Goal: Transaction & Acquisition: Book appointment/travel/reservation

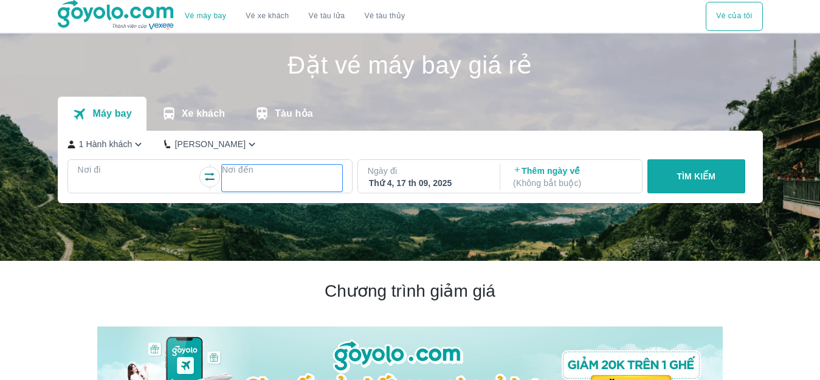
click at [247, 184] on div at bounding box center [282, 184] width 118 height 15
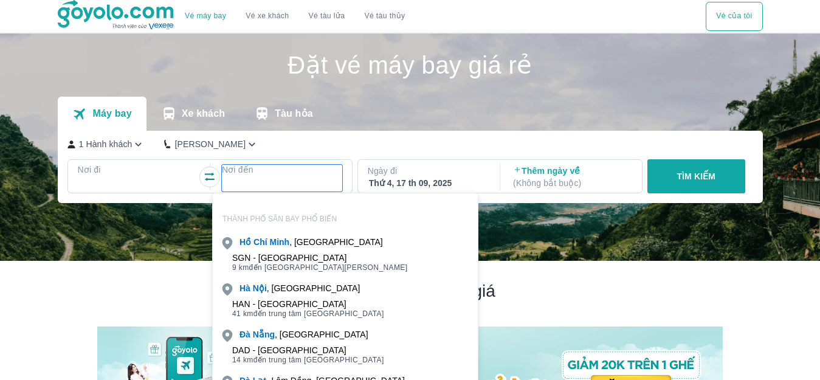
scroll to position [70, 0]
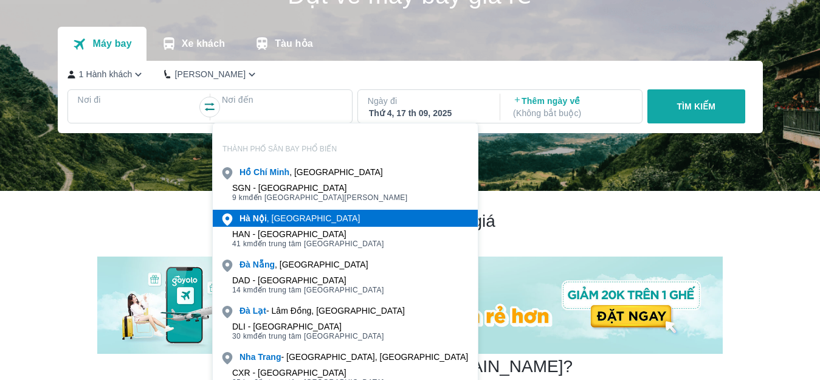
click at [249, 220] on b "Hà" at bounding box center [244, 218] width 11 height 10
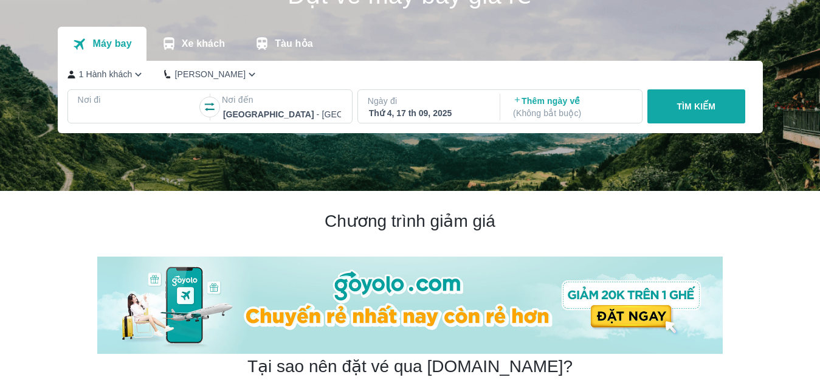
click at [133, 100] on p "Nơi đi" at bounding box center [138, 100] width 120 height 12
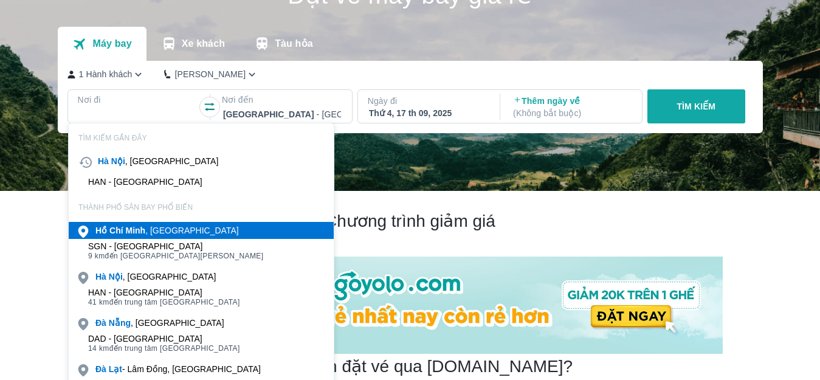
click at [147, 229] on div "[PERSON_NAME] , [GEOGRAPHIC_DATA]" at bounding box center [166, 230] width 143 height 12
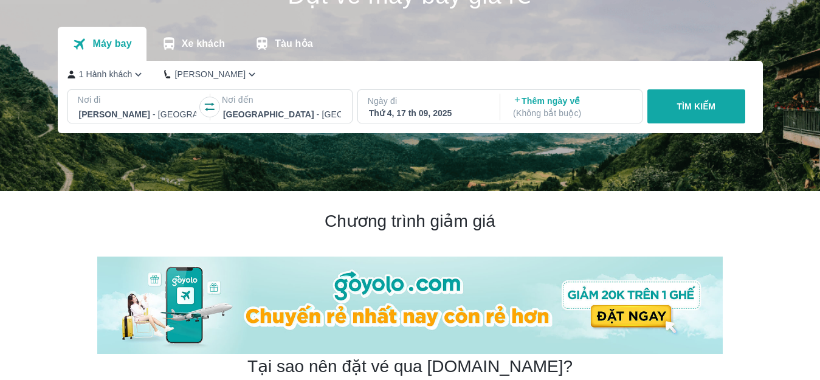
click at [407, 108] on div "Thứ 4, 17 th 09, 2025" at bounding box center [428, 113] width 118 height 12
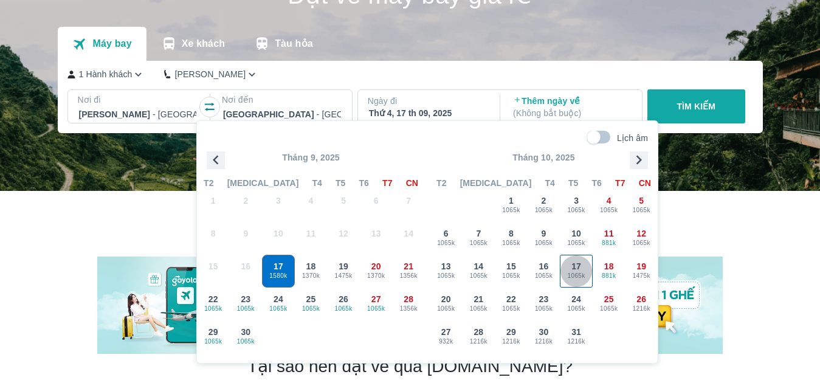
click at [587, 274] on span "1065k" at bounding box center [576, 276] width 32 height 10
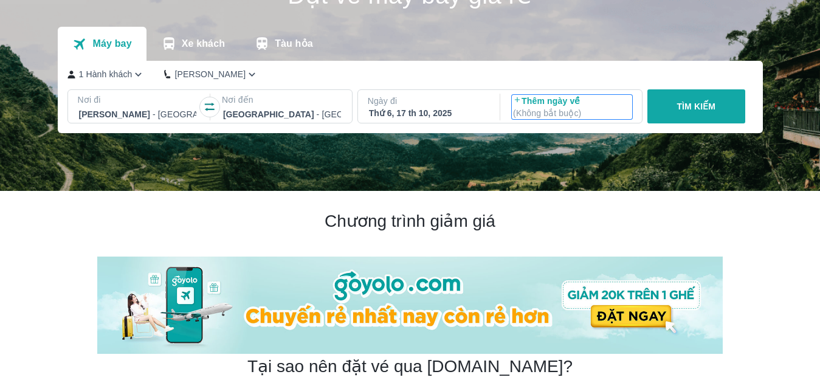
click at [559, 103] on p "Thêm ngày về ( Không bắt buộc )" at bounding box center [572, 107] width 118 height 24
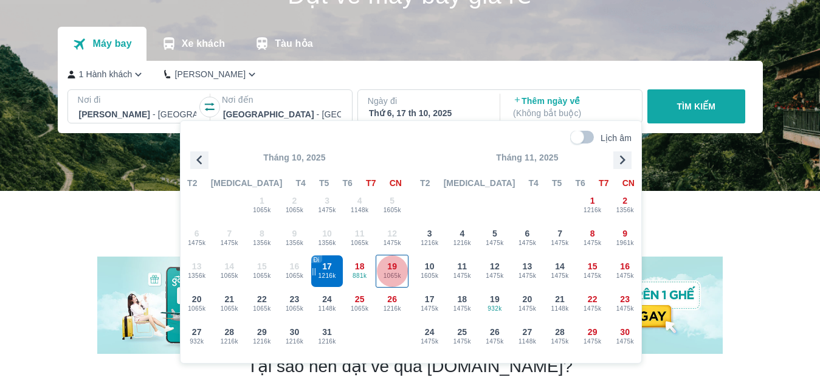
click at [398, 264] on div "19 1065k" at bounding box center [392, 271] width 32 height 32
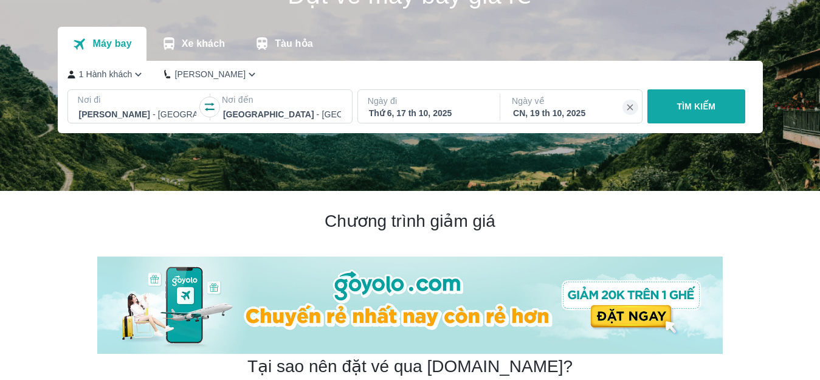
click at [735, 115] on button "TÌM KIẾM" at bounding box center [696, 106] width 98 height 34
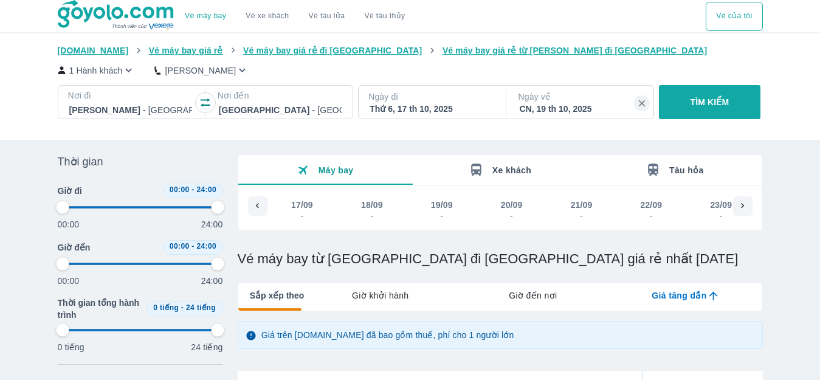
type input "97.9166666666667"
checkbox input "true"
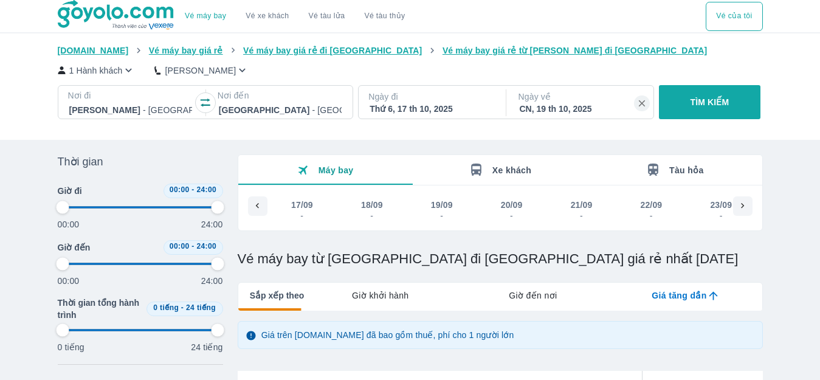
checkbox input "true"
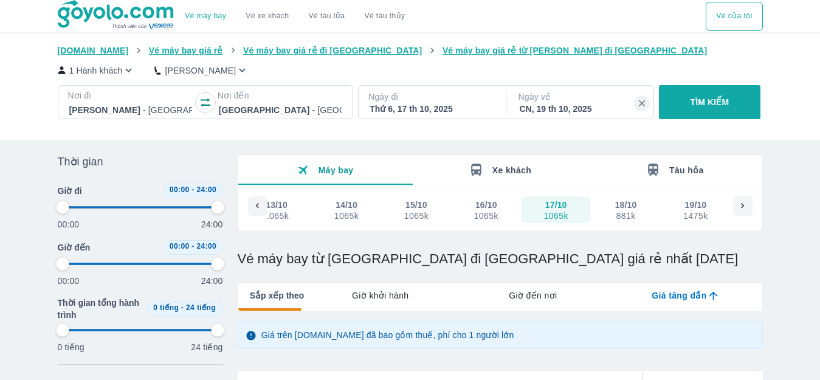
type input "97.9166666666667"
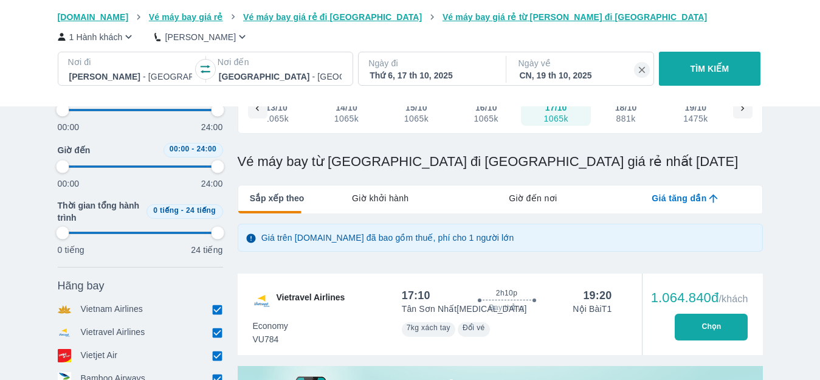
scroll to position [61, 0]
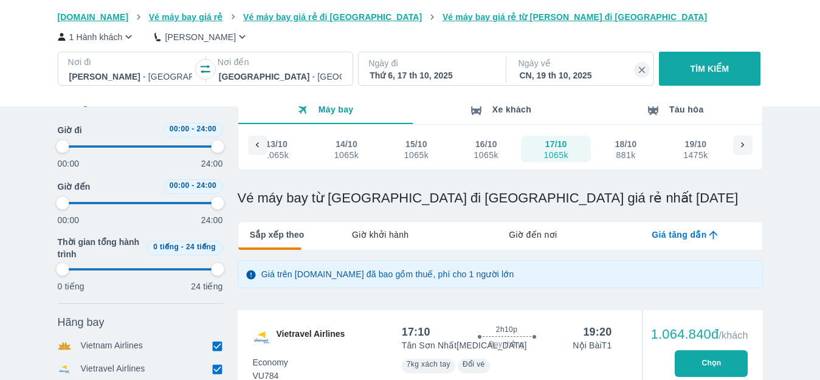
type input "97.9166666666667"
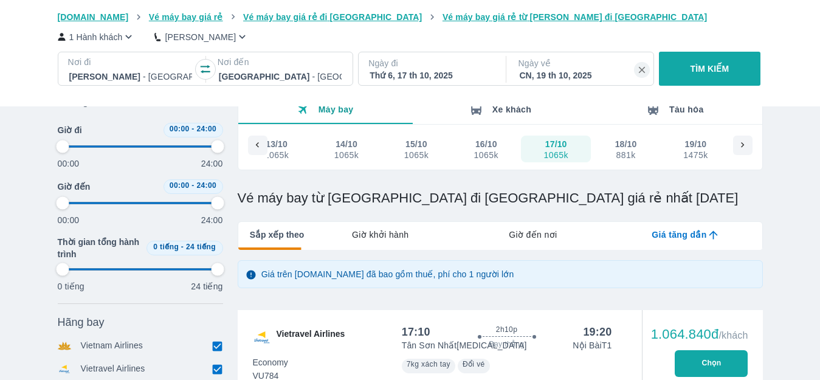
type input "97.9166666666667"
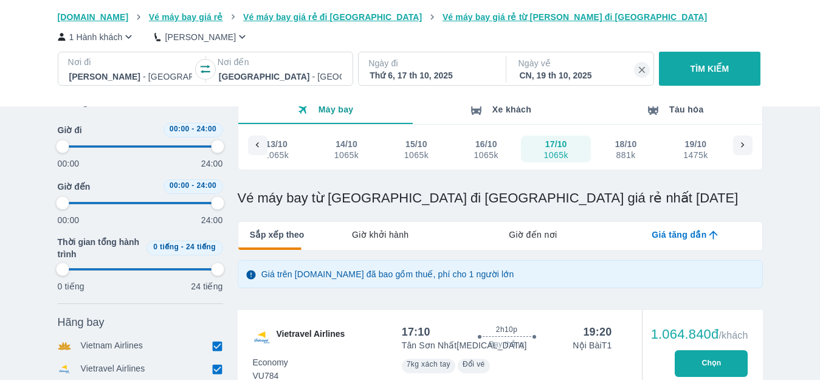
type input "97.9166666666667"
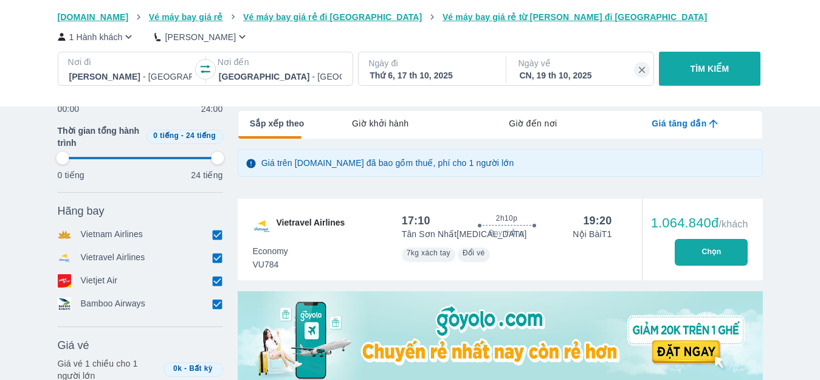
scroll to position [182, 0]
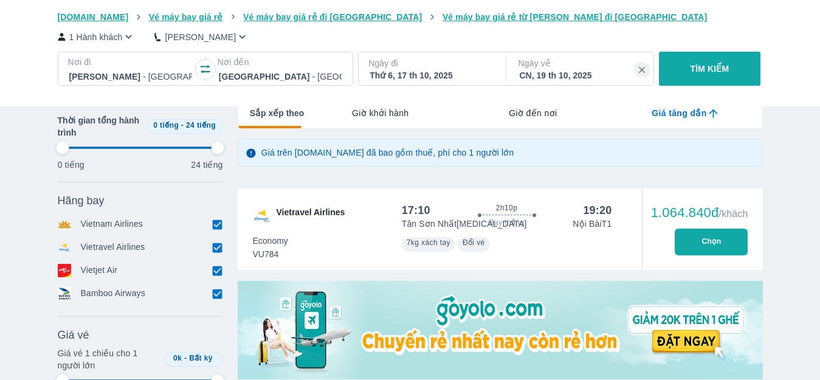
type input "97.9166666666667"
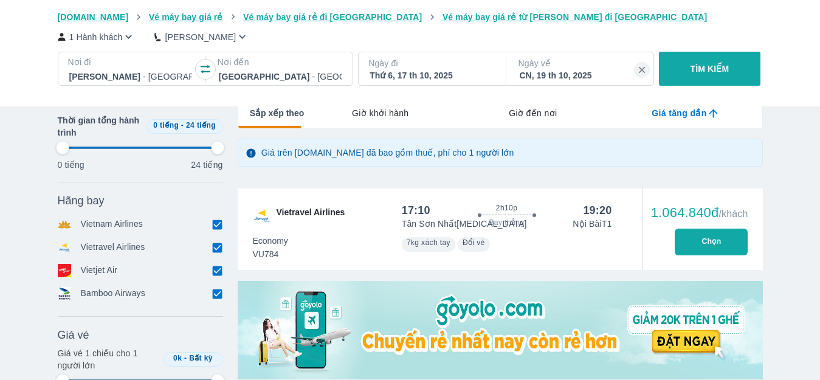
type input "97.9166666666667"
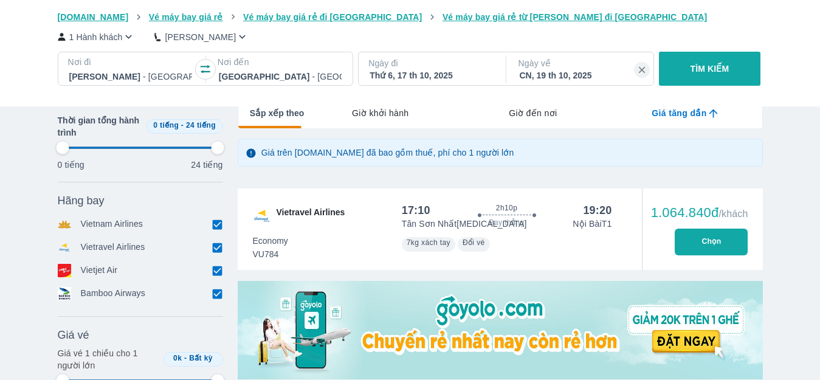
type input "97.9166666666667"
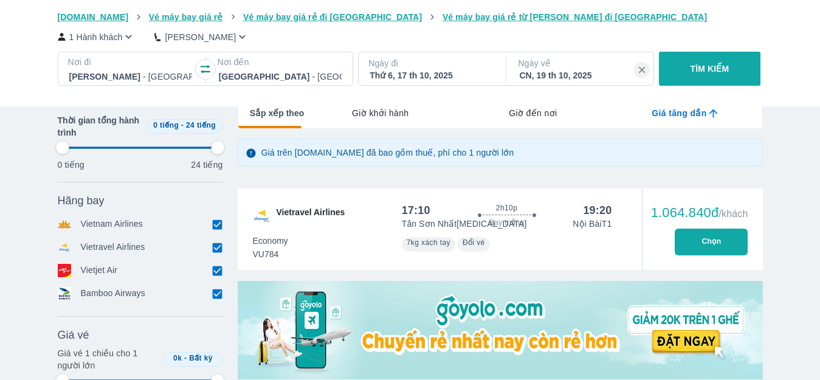
type input "97.9166666666667"
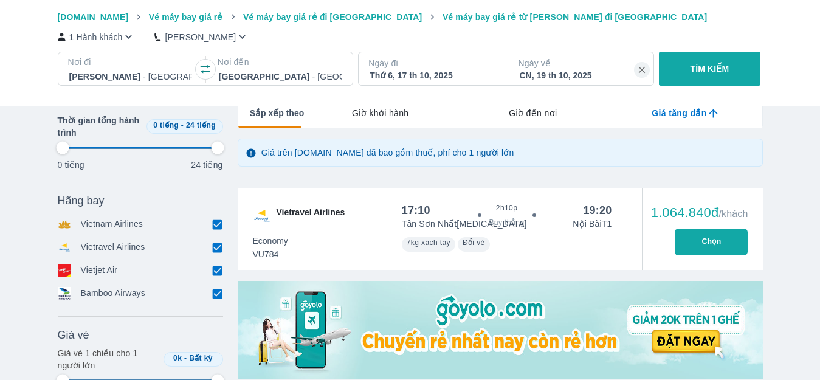
type input "97.9166666666667"
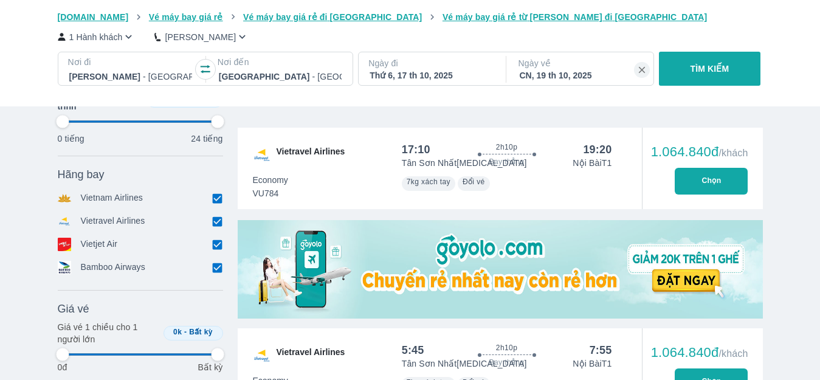
type input "97.9166666666667"
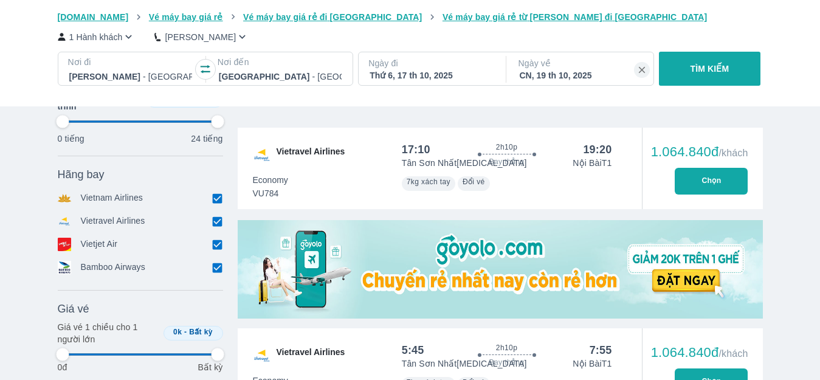
type input "97.9166666666667"
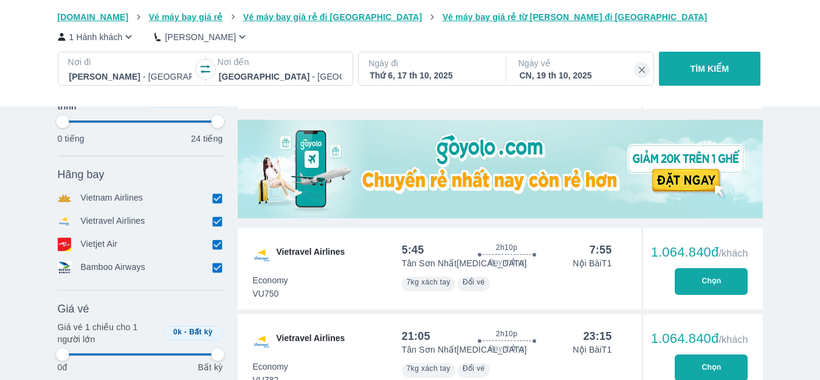
scroll to position [365, 0]
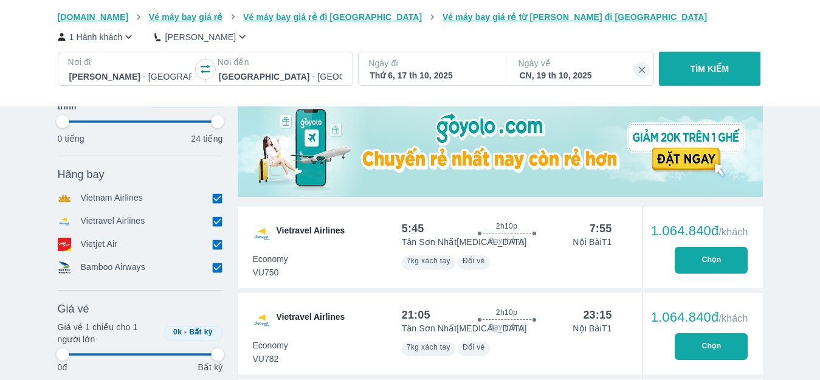
type input "97.9166666666667"
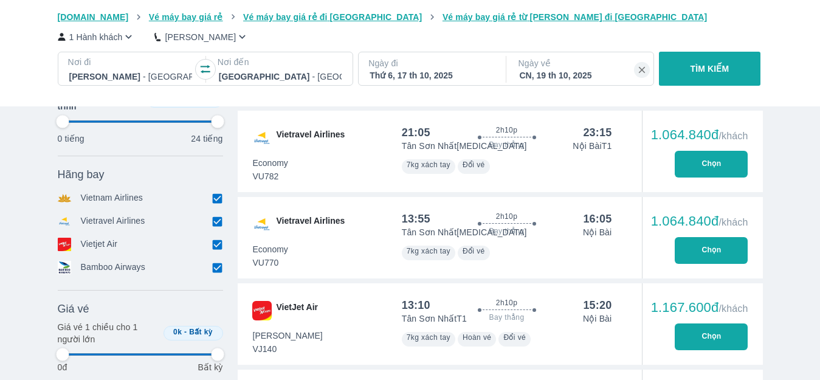
type input "97.9166666666667"
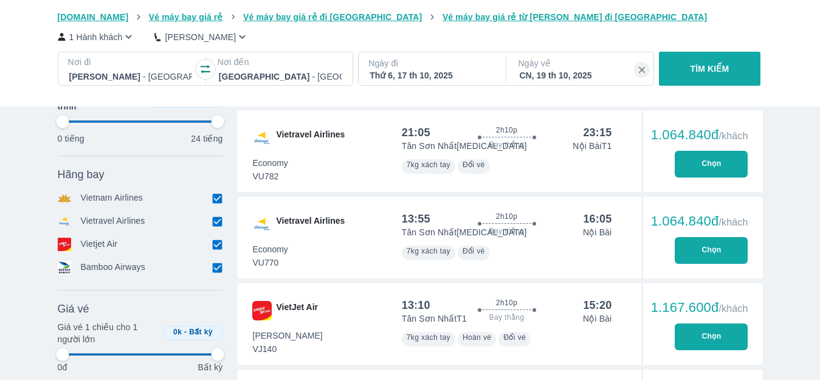
type input "97.9166666666667"
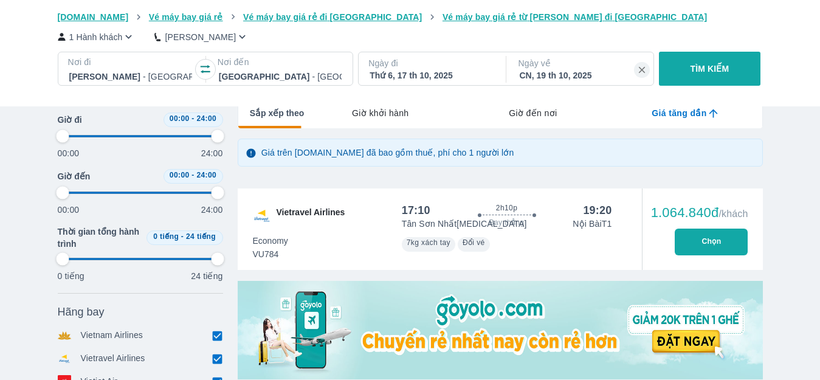
type input "97.9166666666667"
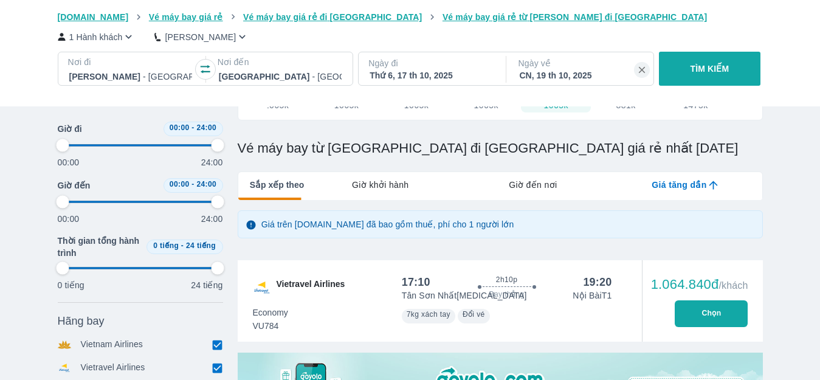
scroll to position [60, 0]
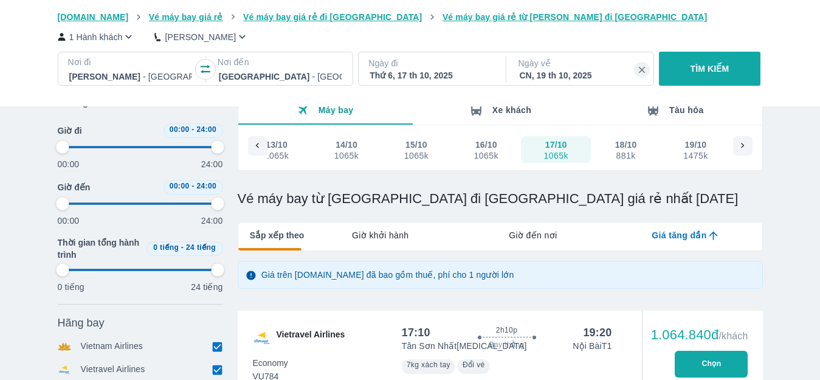
type input "97.9166666666667"
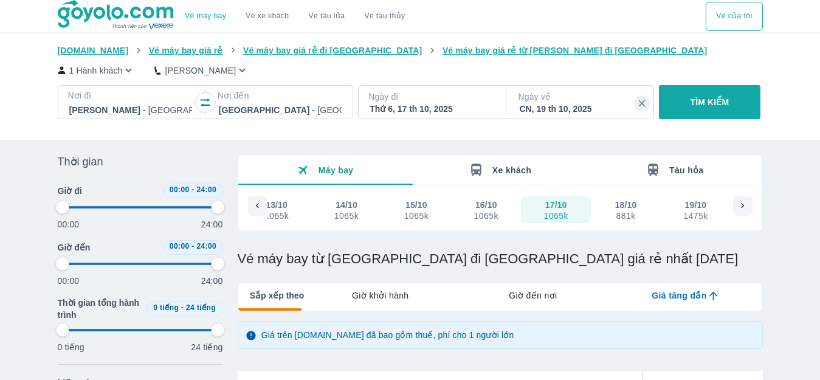
type input "97.9166666666667"
click at [391, 115] on div "Thứ 6, 17 th 10, 2025" at bounding box center [431, 109] width 123 height 12
type input "97.9166666666667"
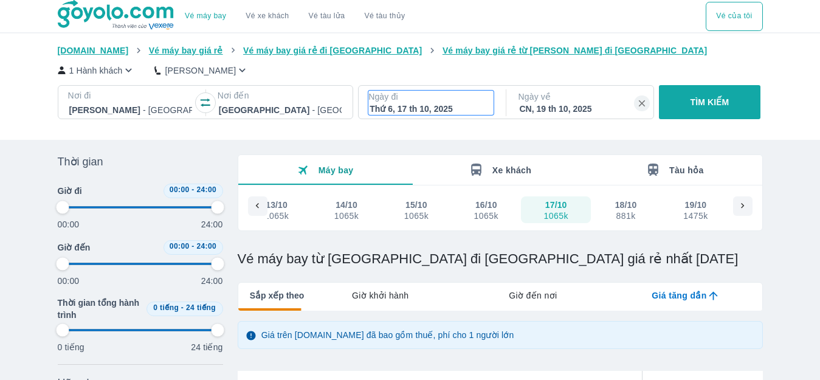
type input "97.9166666666667"
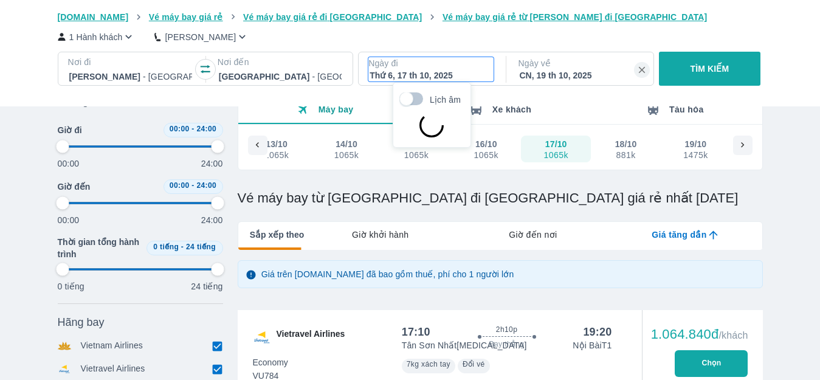
scroll to position [70, 0]
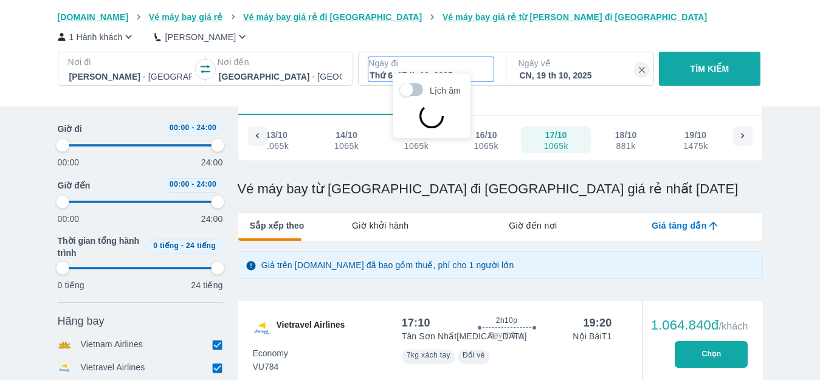
type input "97.9166666666667"
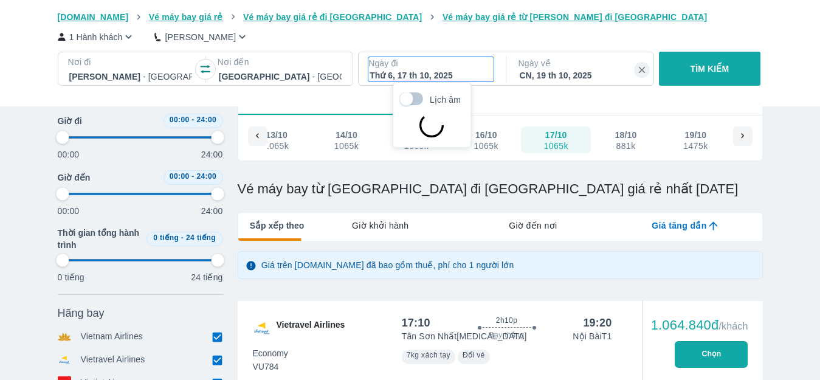
type input "97.9166666666667"
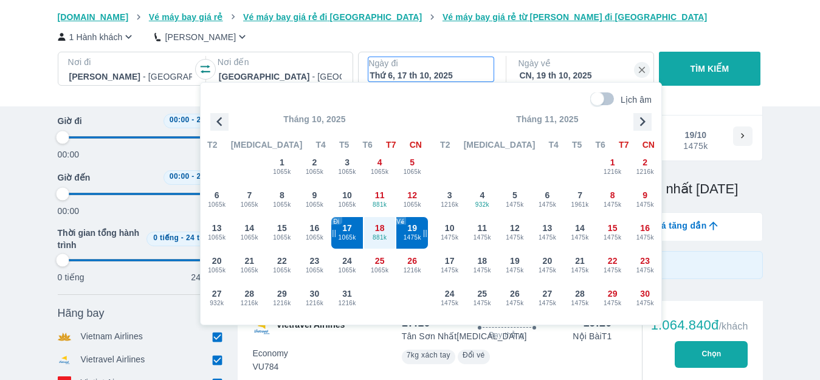
type input "97.9166666666667"
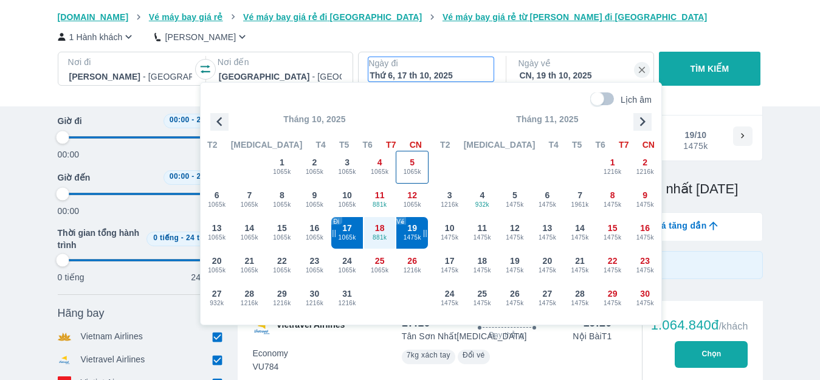
type input "97.9166666666667"
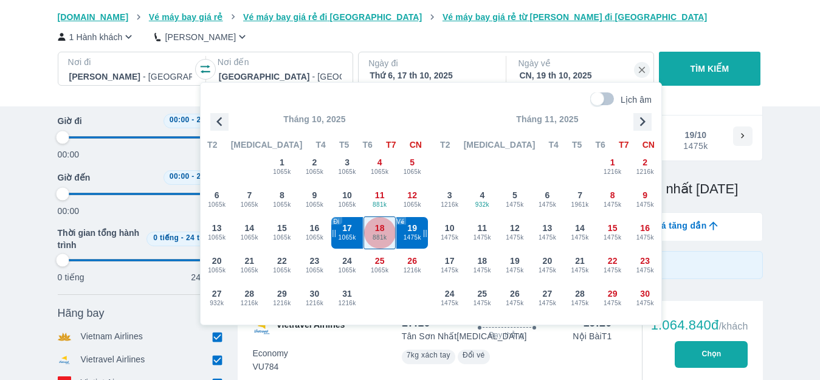
click at [383, 245] on div "18 881k" at bounding box center [380, 233] width 32 height 32
type input "97.9166666666667"
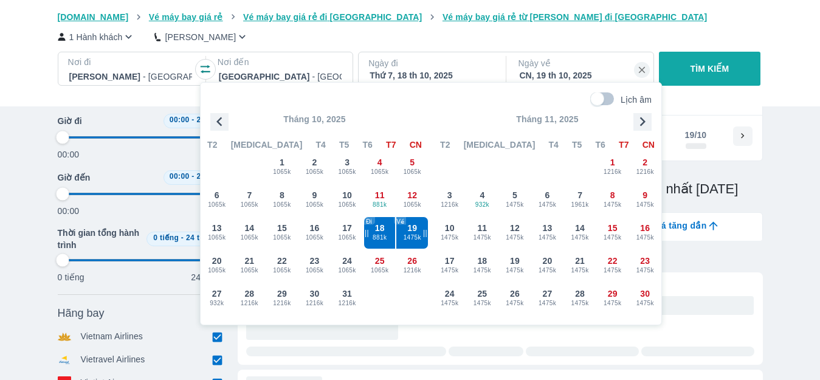
type input "97.9166666666667"
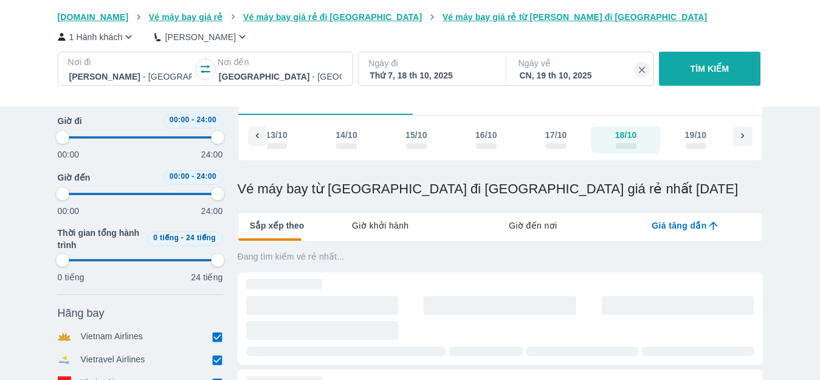
type input "97.9166666666667"
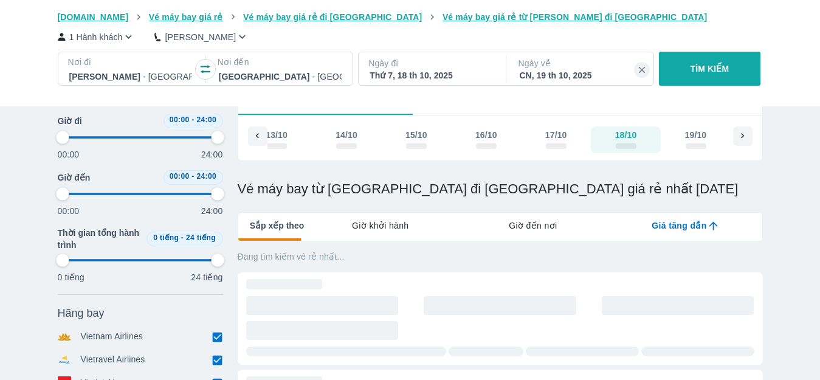
type input "97.9166666666667"
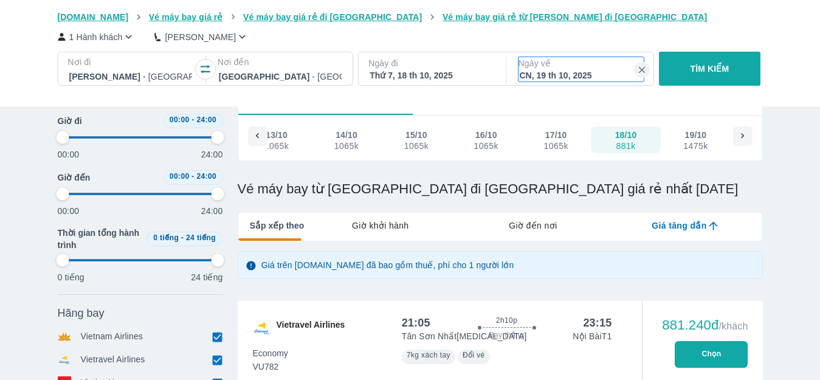
click at [596, 79] on div "CN, 19 th 10, 2025" at bounding box center [581, 75] width 123 height 12
type input "97.9166666666667"
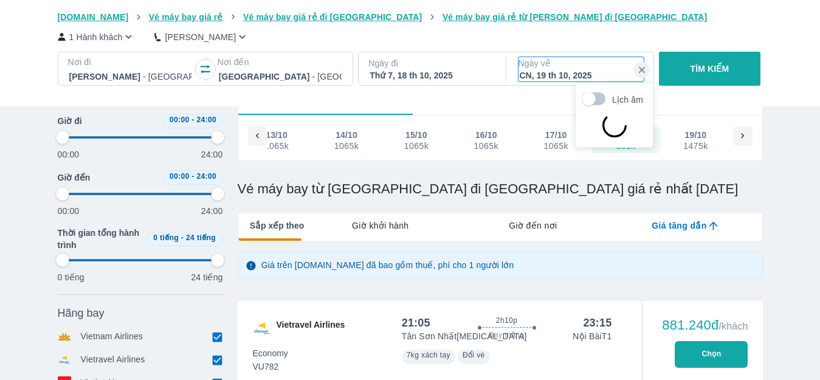
type input "97.9166666666667"
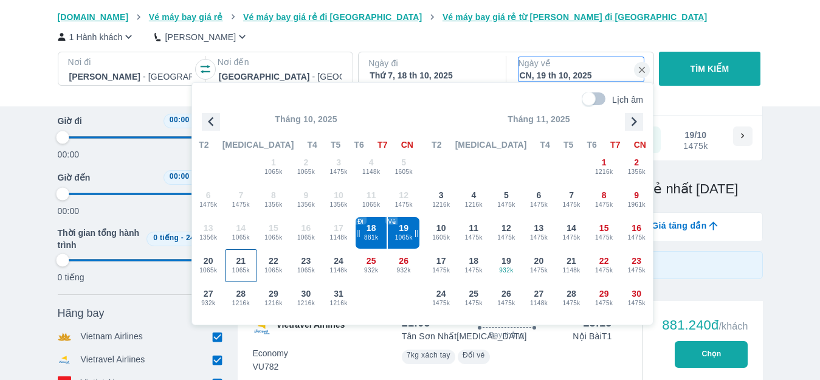
type input "97.9166666666667"
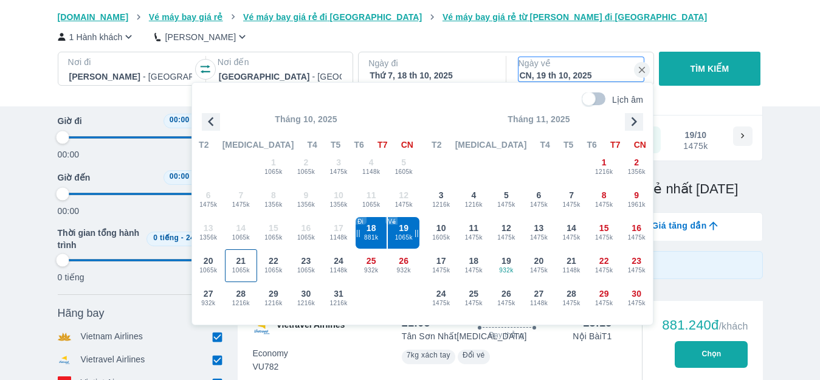
type input "97.9166666666667"
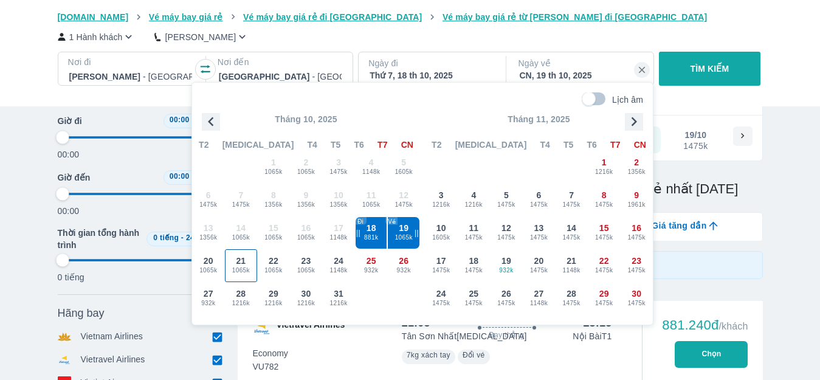
type input "97.9166666666667"
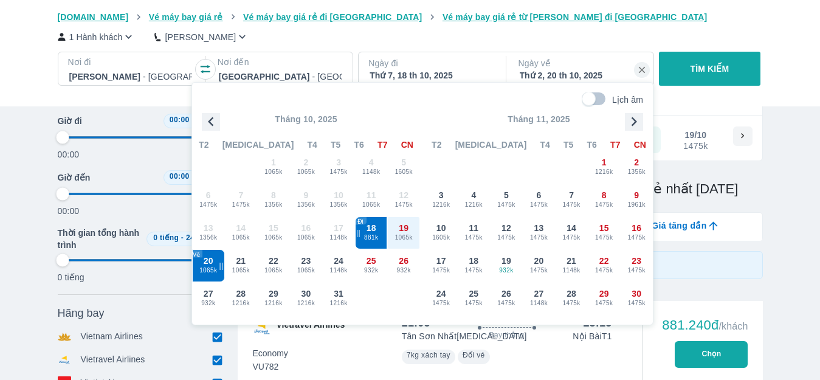
type input "97.9166666666667"
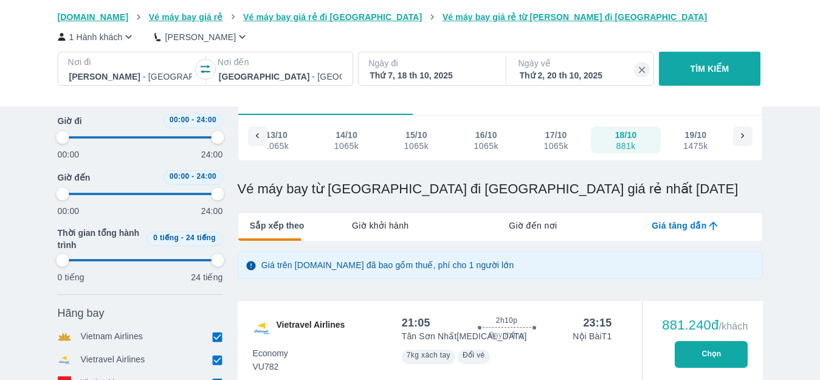
type input "97.9166666666667"
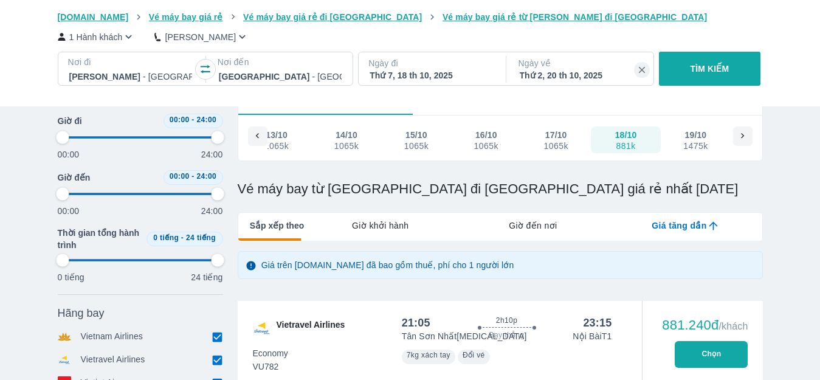
type input "97.9166666666667"
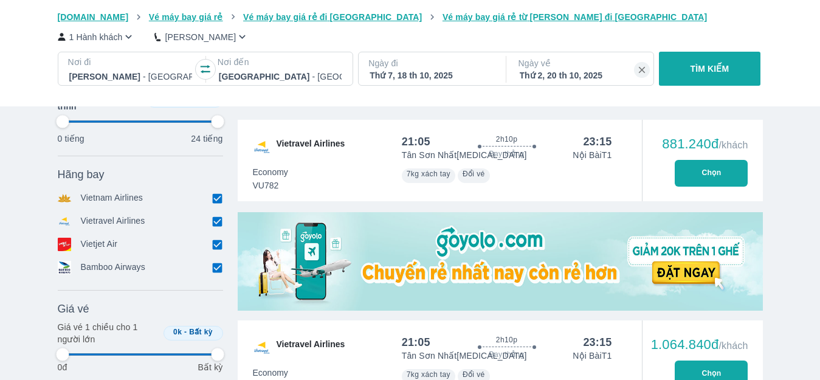
scroll to position [252, 0]
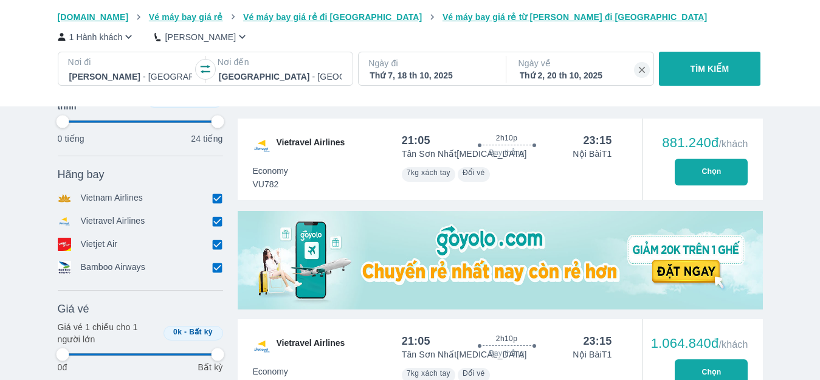
type input "97.9166666666667"
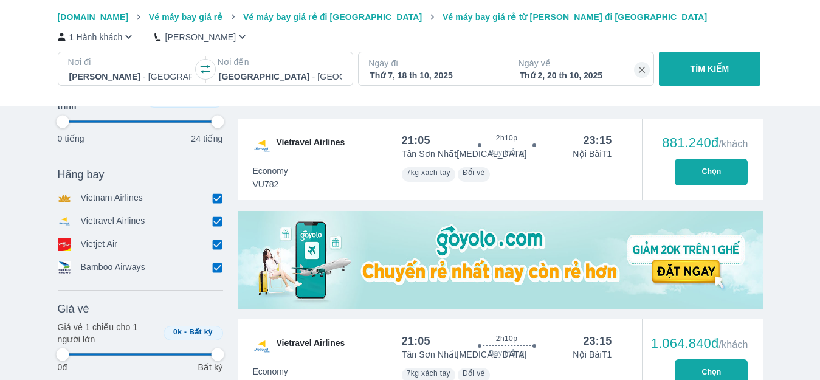
type input "97.9166666666667"
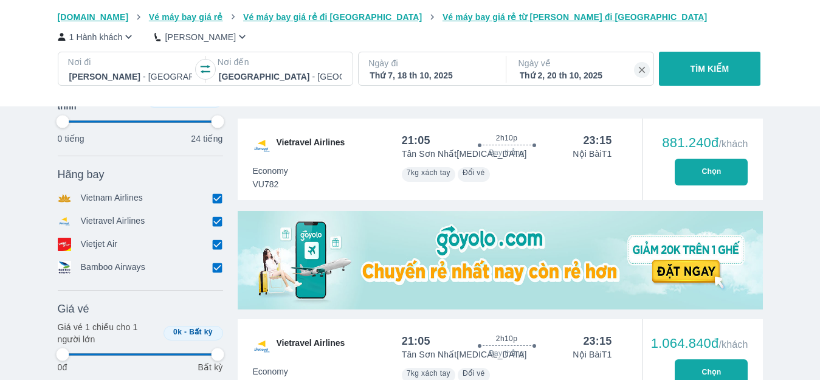
type input "97.9166666666667"
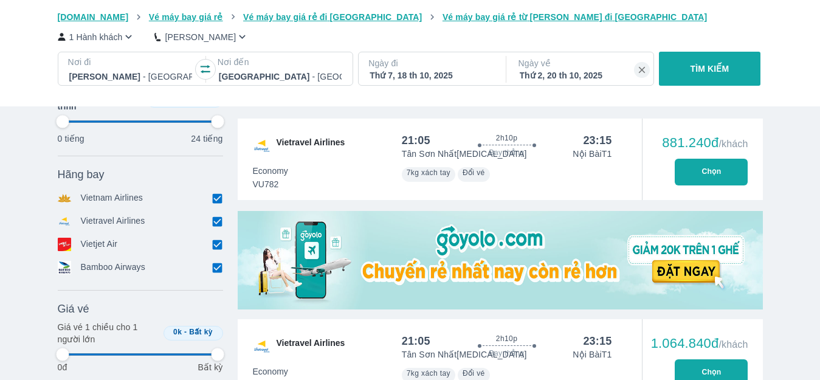
type input "97.9166666666667"
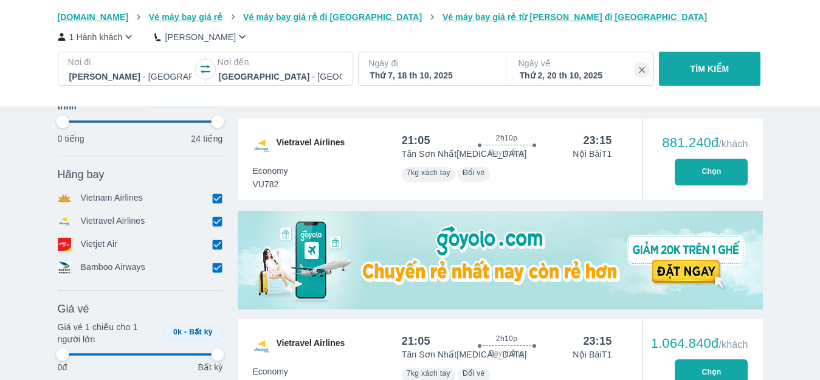
type input "97.9166666666667"
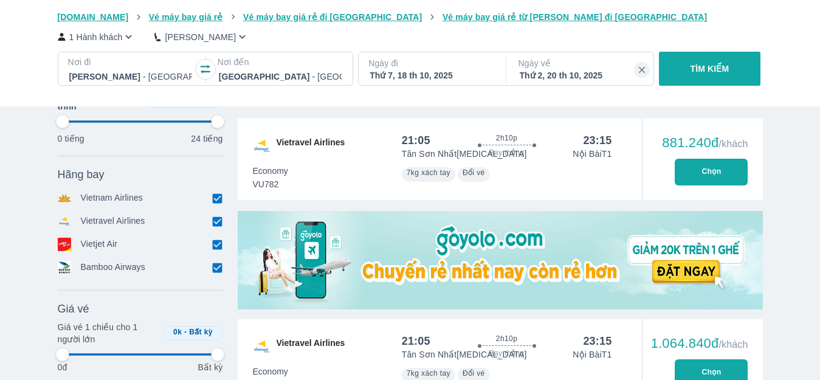
type input "97.9166666666667"
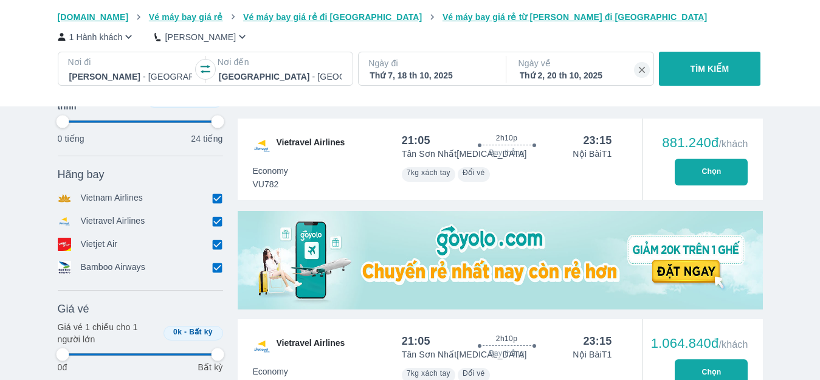
type input "97.9166666666667"
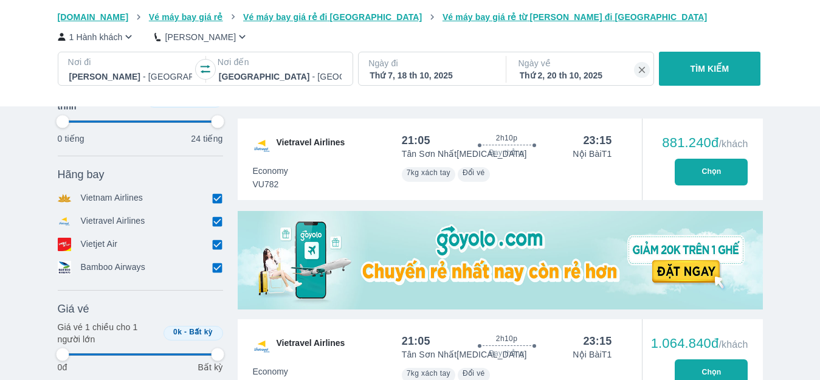
type input "97.9166666666667"
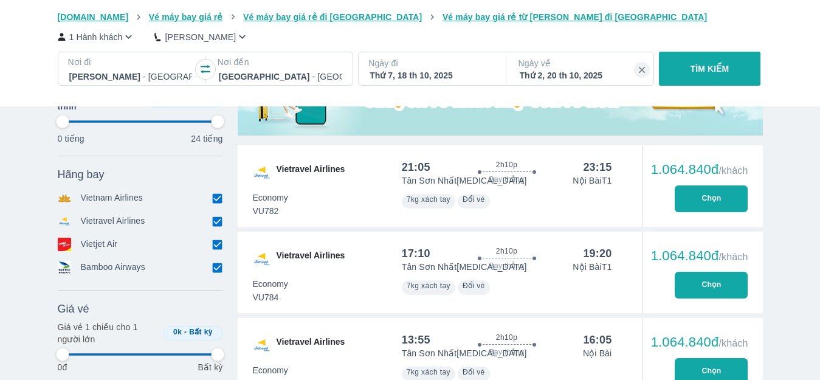
scroll to position [435, 0]
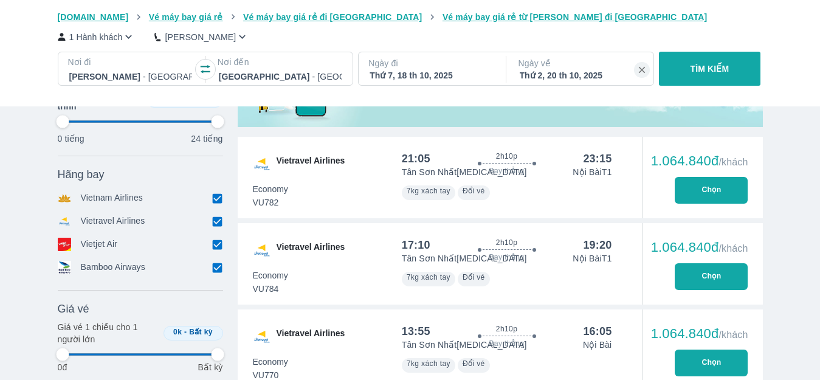
type input "97.9166666666667"
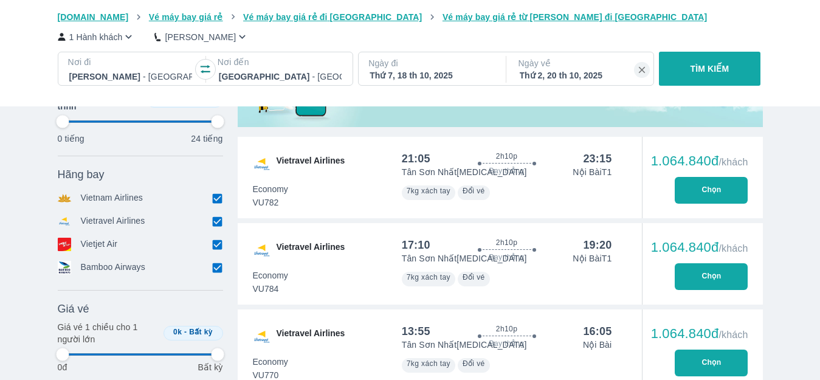
type input "97.9166666666667"
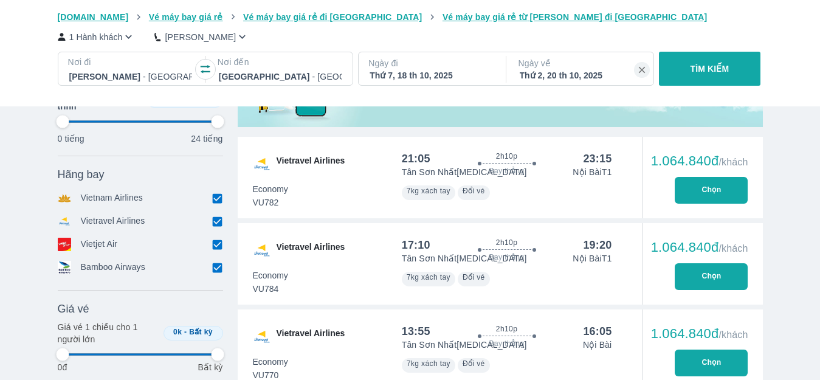
type input "97.9166666666667"
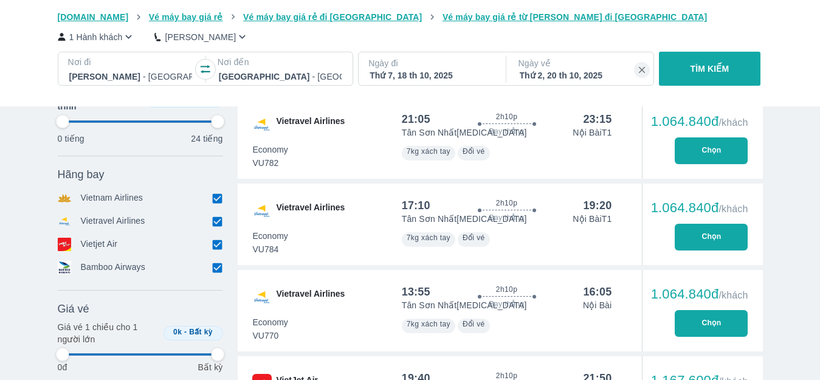
scroll to position [495, 0]
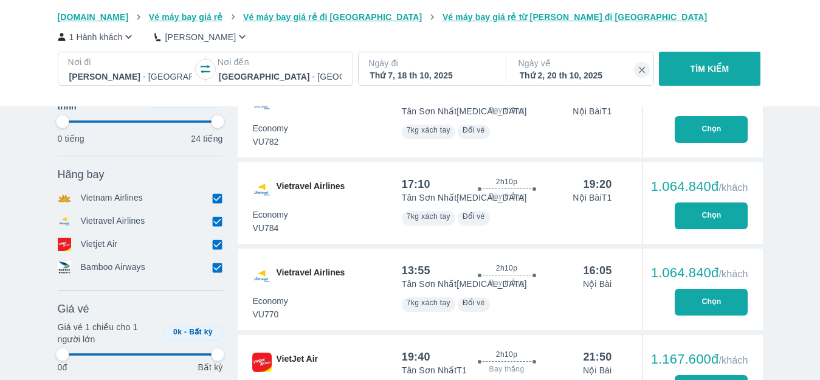
type input "97.9166666666667"
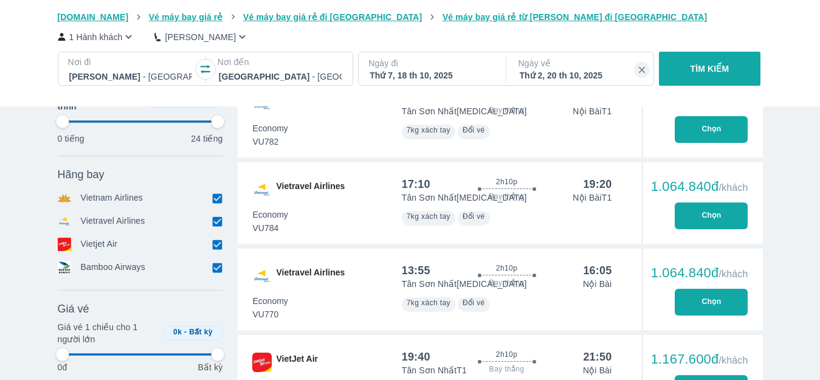
type input "97.9166666666667"
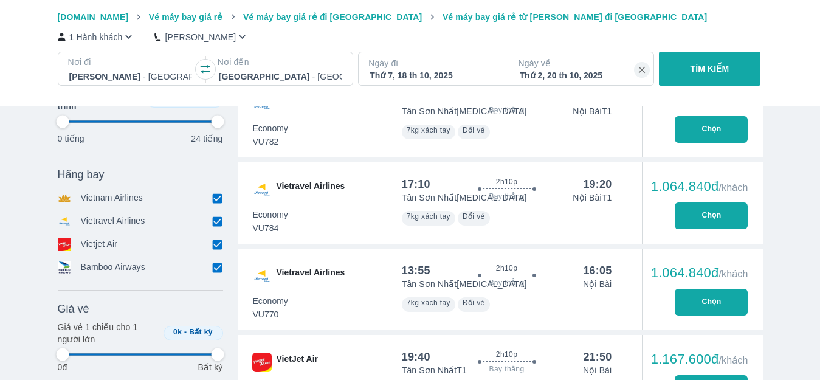
type input "97.9166666666667"
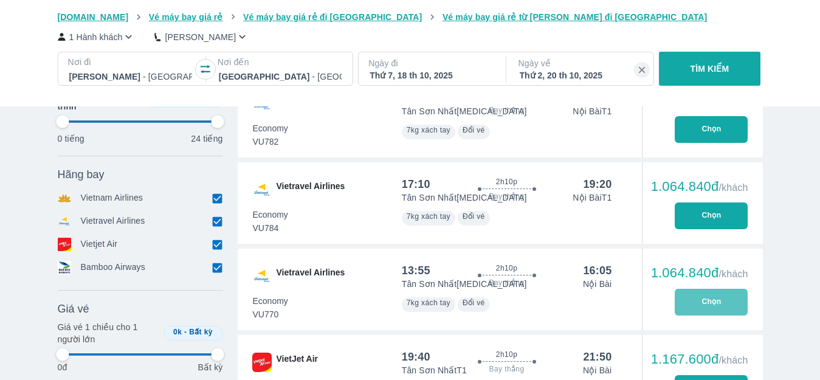
click at [692, 295] on button "Chọn" at bounding box center [711, 302] width 73 height 27
type input "97.9166666666667"
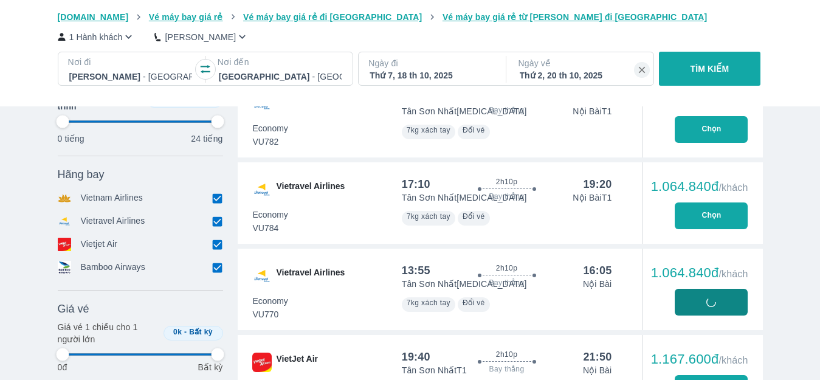
type input "97.9166666666667"
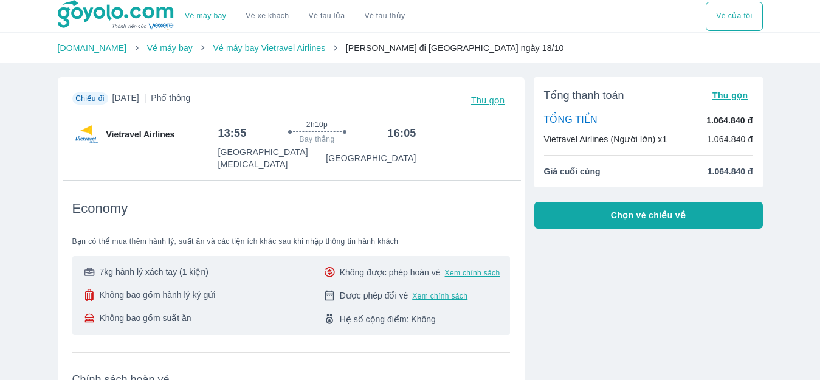
click at [587, 208] on button "Chọn vé chiều về" at bounding box center [648, 215] width 229 height 27
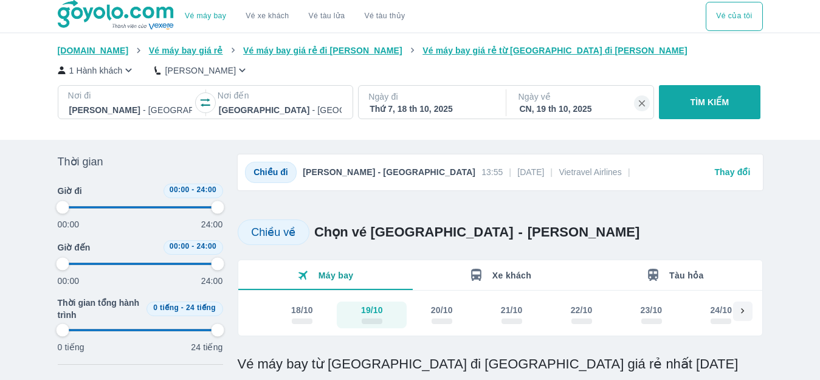
type input "97.9166666666667"
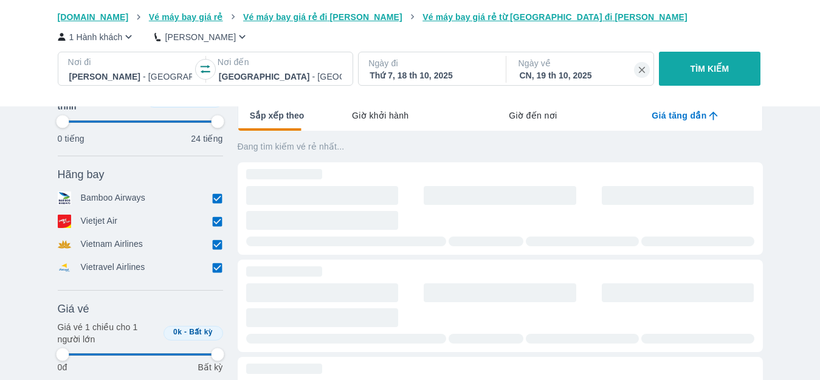
scroll to position [304, 0]
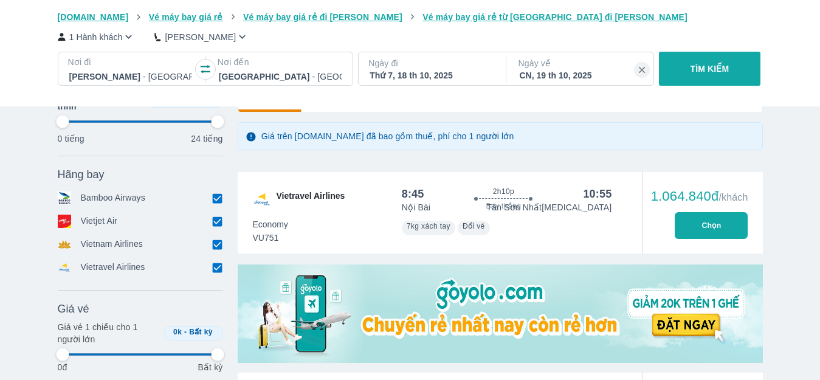
click at [596, 77] on div "CN, 19 th 10, 2025" at bounding box center [581, 75] width 123 height 12
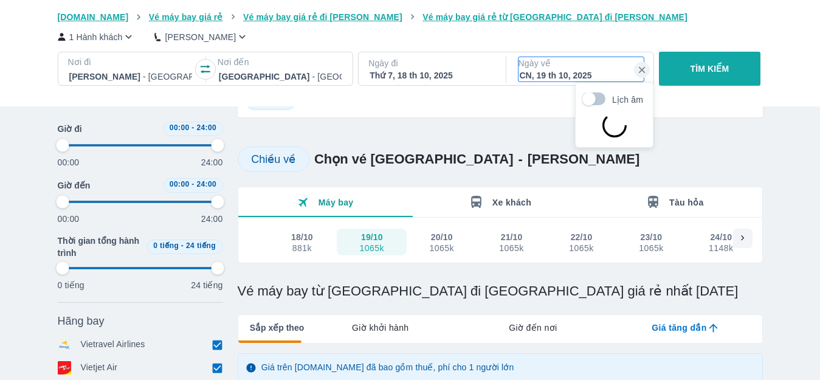
scroll to position [70, 0]
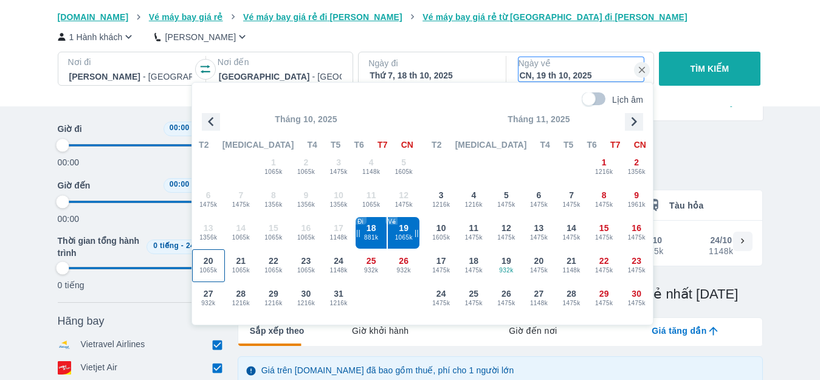
click at [215, 261] on div "20 1065k" at bounding box center [209, 266] width 32 height 32
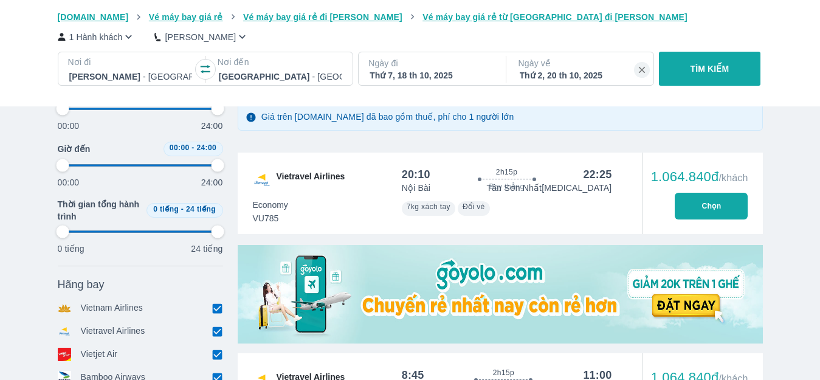
scroll to position [313, 0]
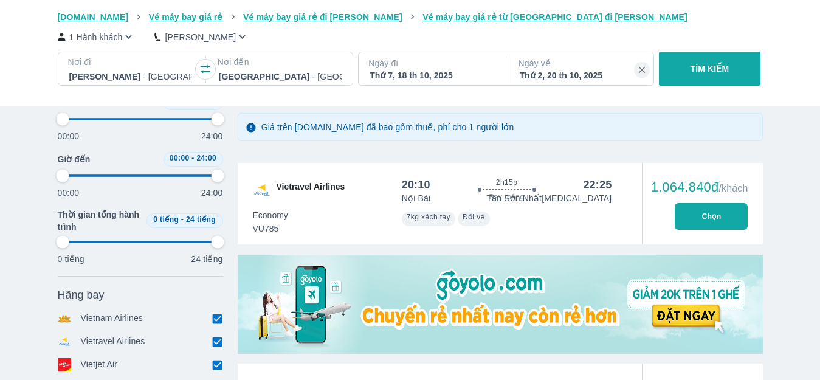
click at [697, 216] on button "Chọn" at bounding box center [711, 216] width 73 height 27
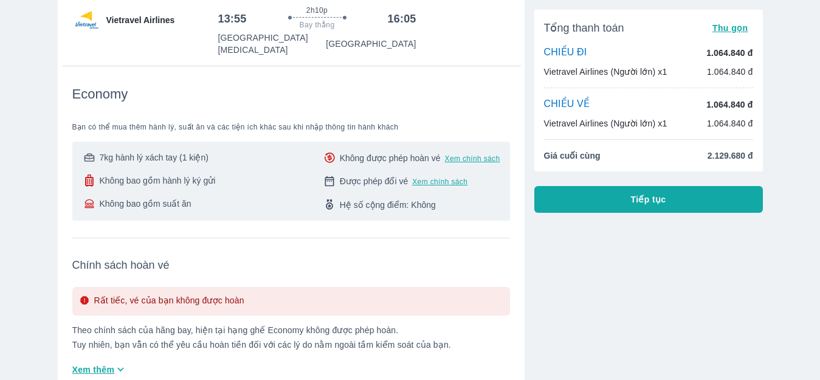
scroll to position [61, 0]
